Goal: Information Seeking & Learning: Learn about a topic

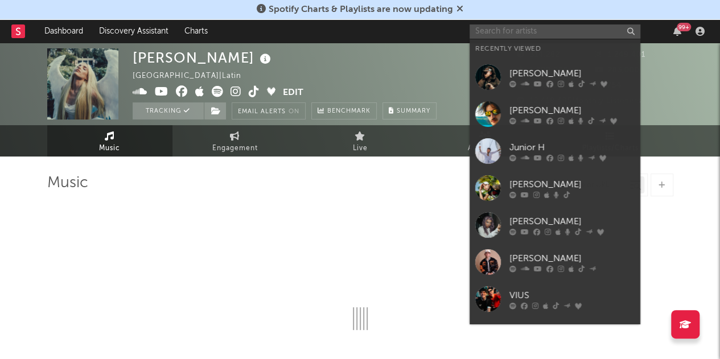
click at [497, 31] on input "text" at bounding box center [554, 31] width 171 height 14
select select "6m"
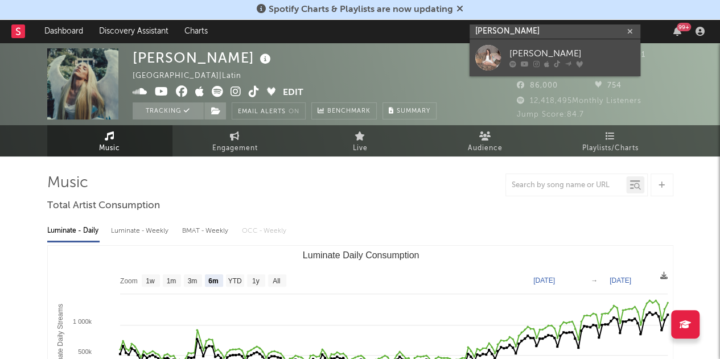
type input "[PERSON_NAME]"
click at [602, 47] on div "[PERSON_NAME]" at bounding box center [571, 54] width 125 height 14
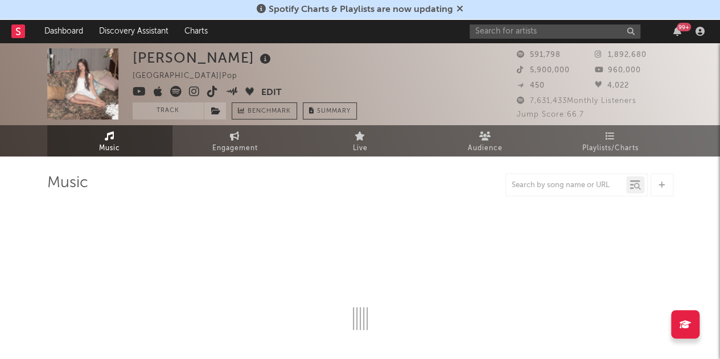
select select "6m"
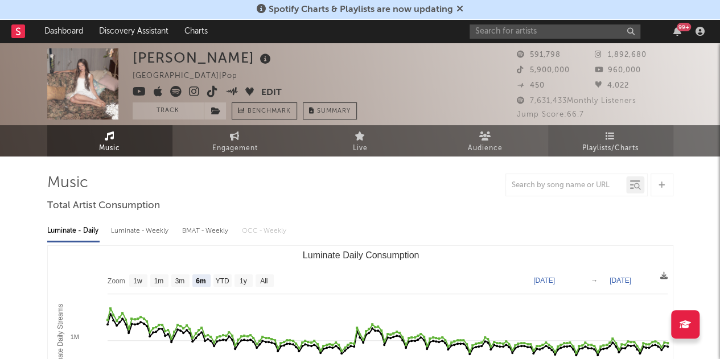
click at [596, 139] on link "Playlists/Charts" at bounding box center [610, 140] width 125 height 31
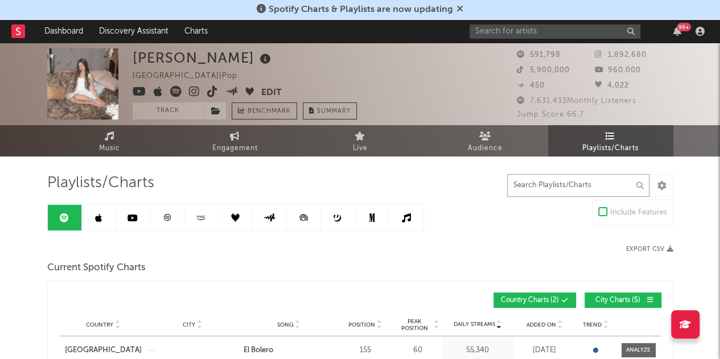
click at [539, 178] on input "text" at bounding box center [578, 185] width 142 height 23
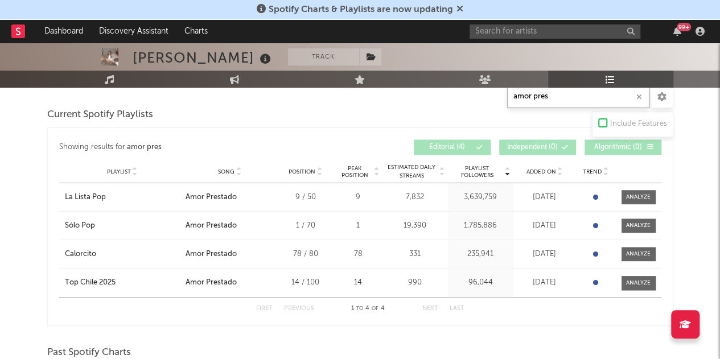
scroll to position [473, 0]
type input "amor pres"
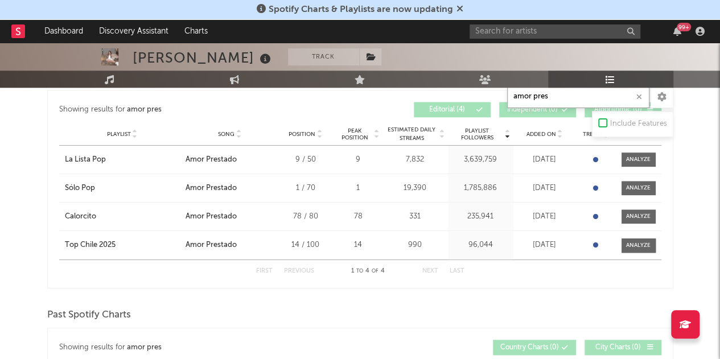
scroll to position [509, 0]
